Goal: Answer question/provide support

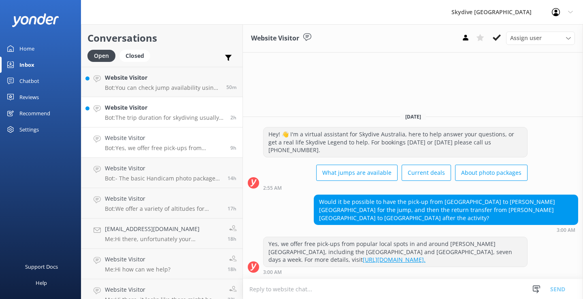
click at [162, 112] on h4 "Website Visitor" at bounding box center [164, 107] width 119 height 9
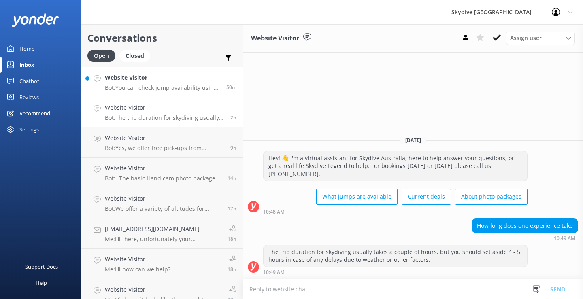
click at [118, 85] on p "Bot: You can check jump availability using the tool on our website. For more in…" at bounding box center [162, 87] width 115 height 7
